Goal: Navigation & Orientation: Find specific page/section

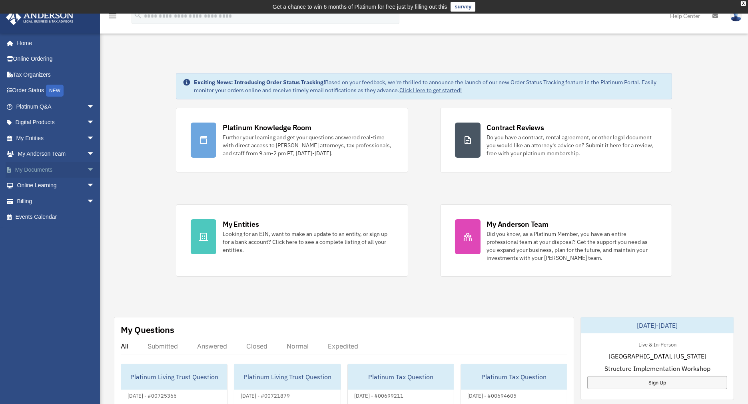
click at [44, 171] on link "My Documents arrow_drop_down" at bounding box center [56, 170] width 101 height 16
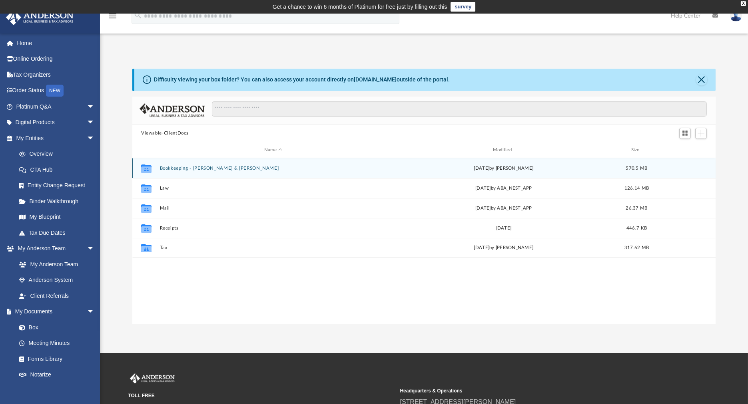
scroll to position [175, 576]
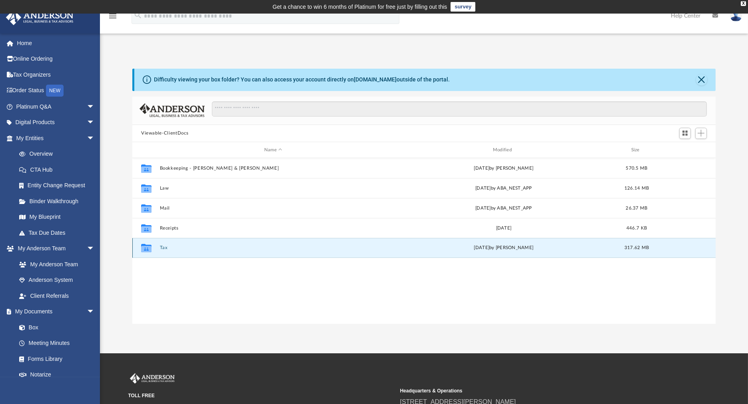
click at [164, 250] on button "Tax" at bounding box center [273, 248] width 227 height 5
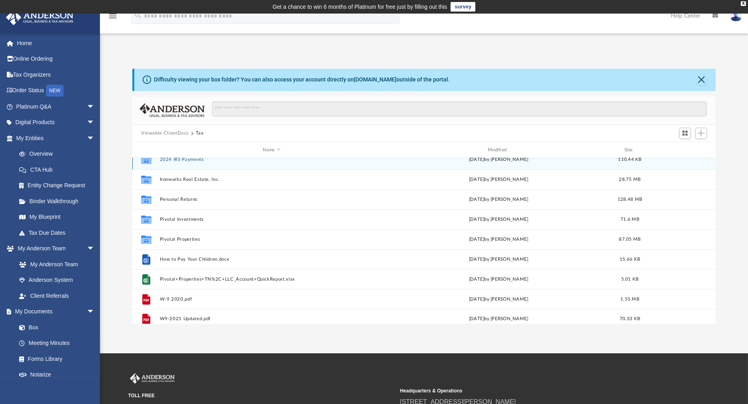
scroll to position [14, 0]
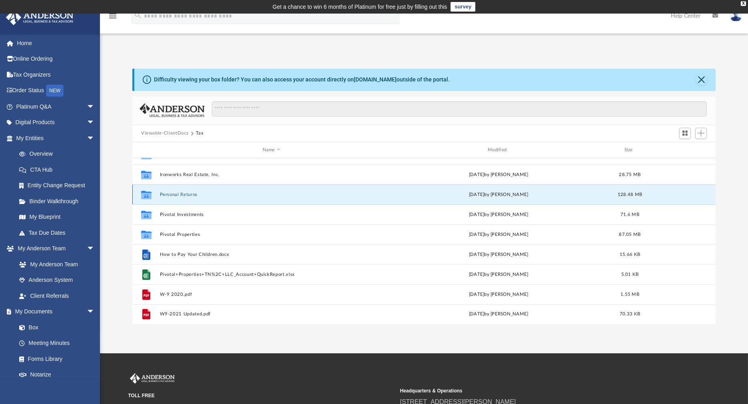
click at [190, 193] on button "Personal Returns" at bounding box center [271, 194] width 223 height 5
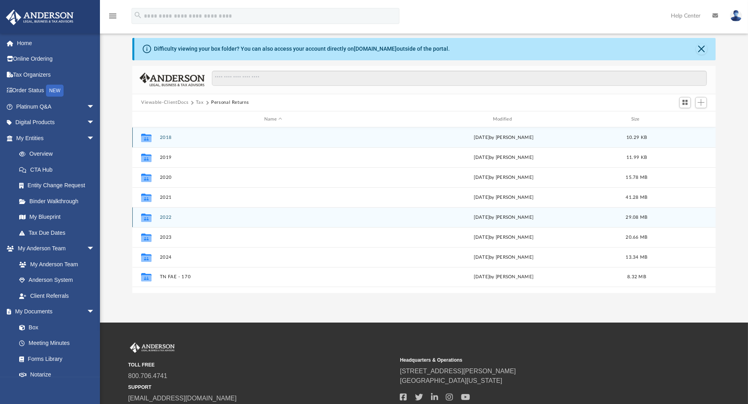
scroll to position [89, 0]
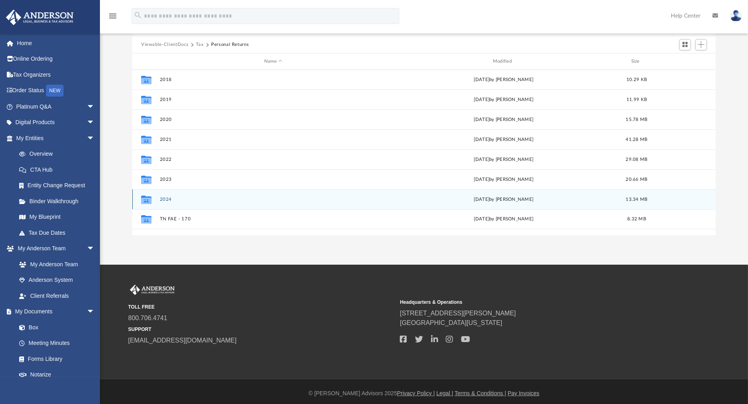
click at [166, 196] on div "Collaborated Folder 2024 [DATE] by [PERSON_NAME] 13.34 MB" at bounding box center [423, 199] width 583 height 20
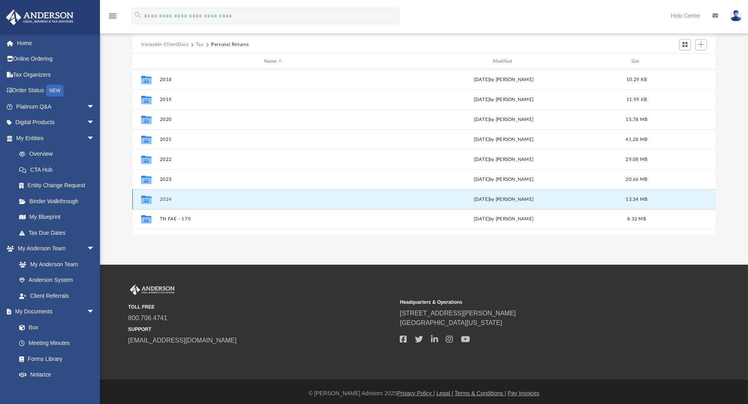
click at [165, 199] on button "2024" at bounding box center [273, 199] width 227 height 5
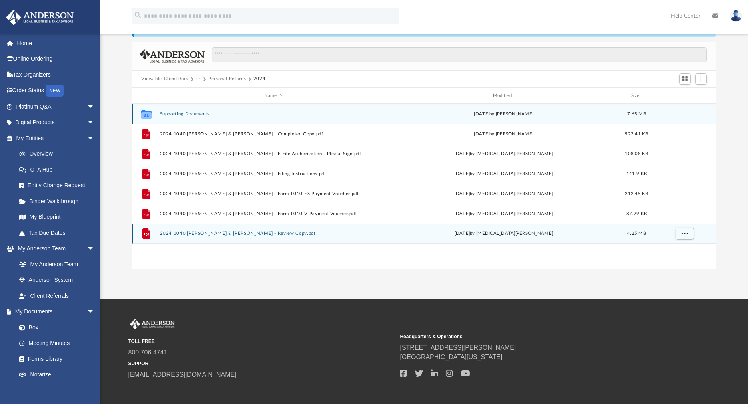
scroll to position [0, 0]
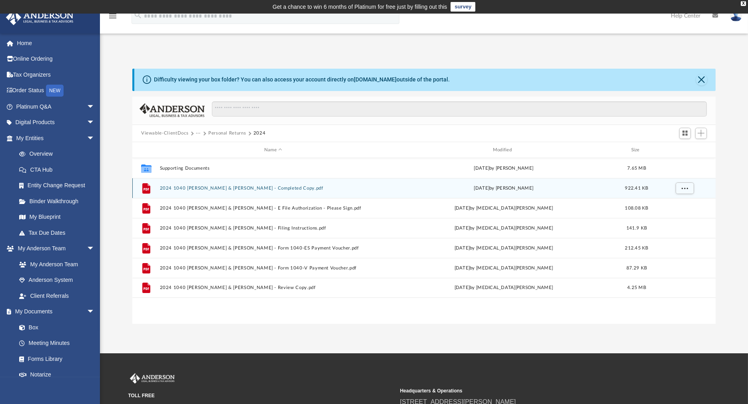
click at [210, 187] on button "2024 1040 [PERSON_NAME] & [PERSON_NAME] - Completed Copy.pdf" at bounding box center [273, 188] width 227 height 5
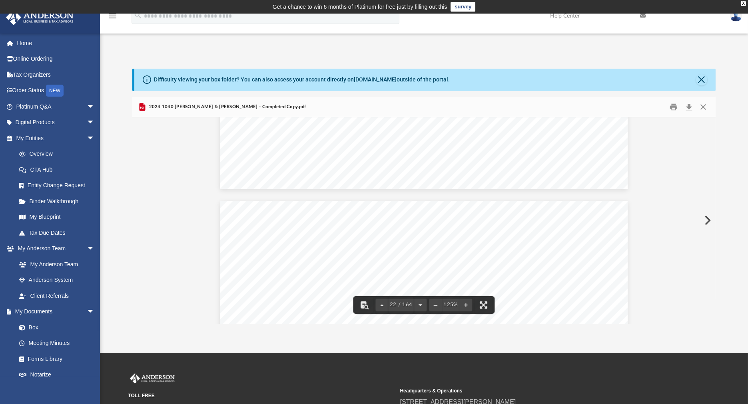
scroll to position [11522, 0]
